Goal: Task Accomplishment & Management: Complete application form

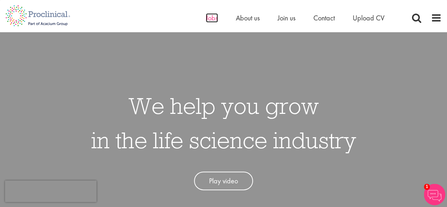
click at [207, 19] on span "Jobs" at bounding box center [212, 17] width 12 height 9
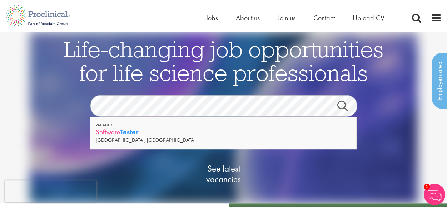
click at [129, 133] on strong "Tester" at bounding box center [129, 131] width 19 height 9
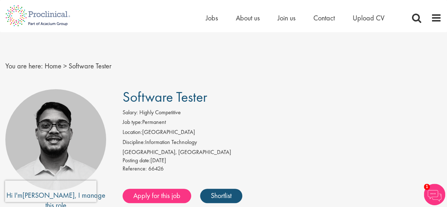
click at [332, 85] on div "You are here: Home > Software Tester" at bounding box center [223, 58] width 447 height 53
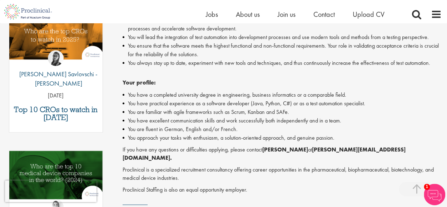
scroll to position [250, 0]
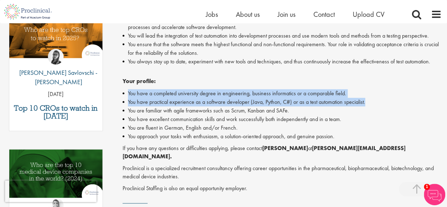
drag, startPoint x: 376, startPoint y: 101, endPoint x: 124, endPoint y: 94, distance: 251.8
click at [124, 94] on ul "You have a completed university degree in engineering, business informatics or …" at bounding box center [282, 114] width 319 height 51
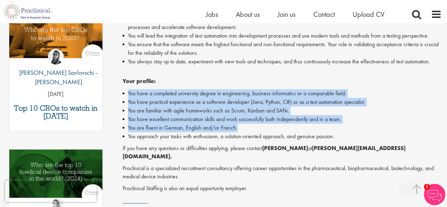
drag, startPoint x: 237, startPoint y: 129, endPoint x: 127, endPoint y: 94, distance: 115.5
click at [127, 95] on ul "You have a completed university degree in engineering, business informatics or …" at bounding box center [282, 114] width 319 height 51
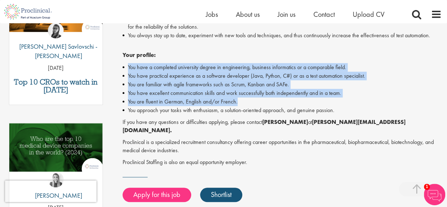
scroll to position [322, 0]
